Goal: Transaction & Acquisition: Subscribe to service/newsletter

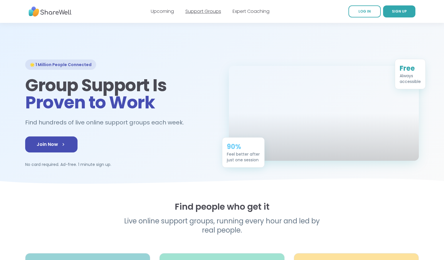
click at [210, 13] on link "Support Groups" at bounding box center [204, 11] width 36 height 7
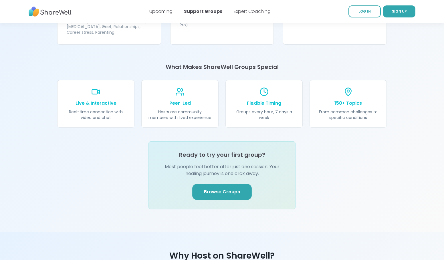
scroll to position [601, 0]
click at [224, 184] on link "Browse Groups" at bounding box center [222, 192] width 60 height 16
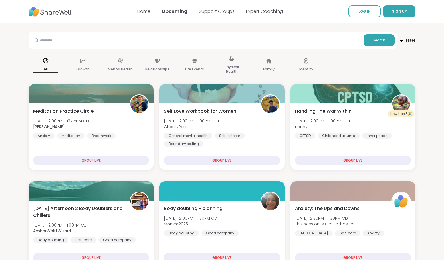
click at [147, 12] on link "Home" at bounding box center [143, 11] width 13 height 7
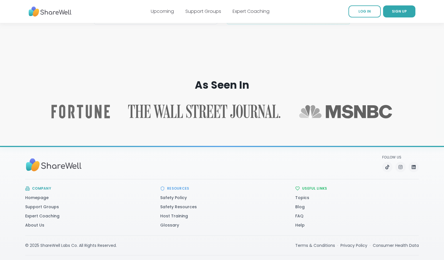
scroll to position [880, 0]
click at [35, 222] on link "About Us" at bounding box center [34, 225] width 19 height 6
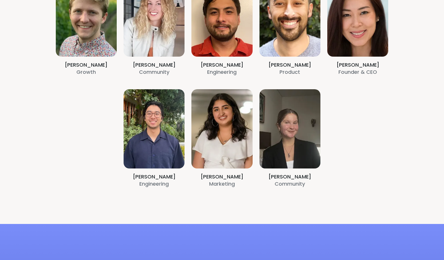
scroll to position [172, 0]
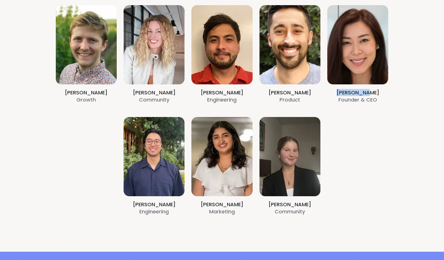
drag, startPoint x: 342, startPoint y: 91, endPoint x: 379, endPoint y: 91, distance: 37.5
click at [379, 91] on section "Alex Darling Growth Amy Vaninetti Community Billy Herr Engineering Brett Memsic…" at bounding box center [222, 111] width 412 height 284
drag, startPoint x: 379, startPoint y: 91, endPoint x: 370, endPoint y: 91, distance: 9.4
copy h4 "CeCe Cheng"
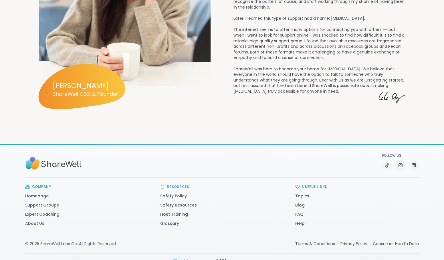
scroll to position [795, 0]
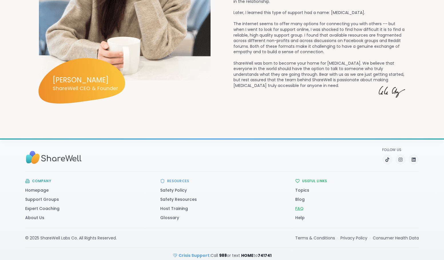
click at [302, 206] on link "FAQ" at bounding box center [299, 209] width 8 height 6
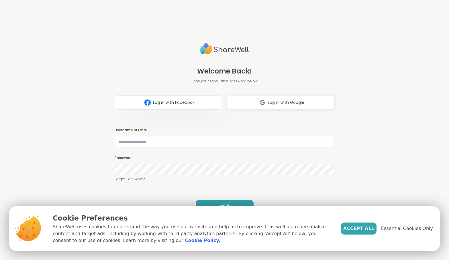
click at [159, 105] on span "Log in with Facebook" at bounding box center [174, 103] width 42 height 6
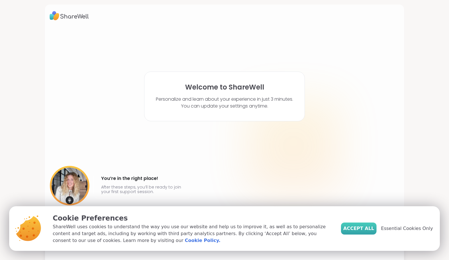
click at [374, 229] on span "Accept All" at bounding box center [358, 228] width 31 height 7
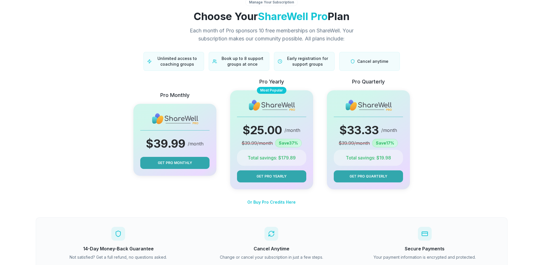
scroll to position [53, 0]
